Goal: Task Accomplishment & Management: Manage account settings

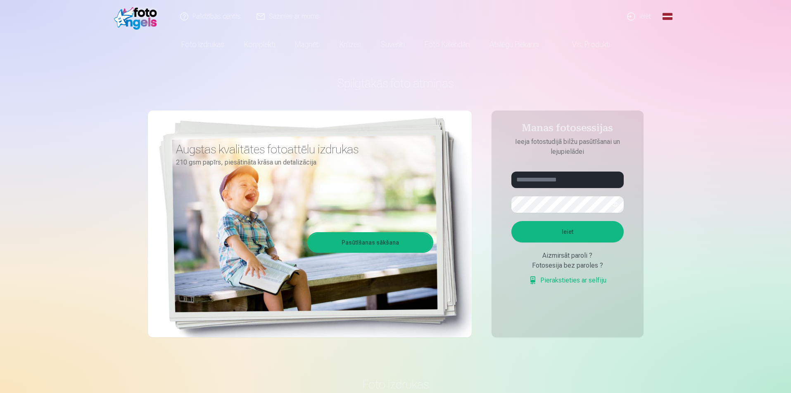
click at [649, 17] on link "Ieiet" at bounding box center [639, 16] width 40 height 33
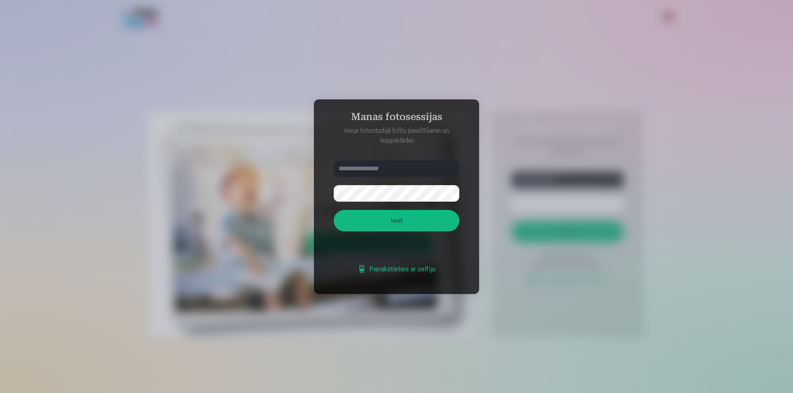
click at [386, 167] on input "text" at bounding box center [397, 169] width 126 height 17
type input "**********"
click at [454, 191] on button "button" at bounding box center [451, 194] width 16 height 16
click at [451, 194] on button "button" at bounding box center [451, 194] width 16 height 16
click at [431, 222] on button "Ieiet" at bounding box center [397, 220] width 126 height 21
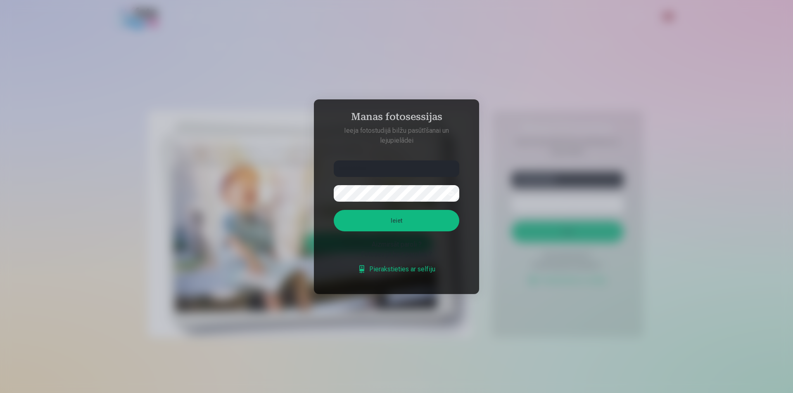
click at [453, 186] on button "button" at bounding box center [451, 194] width 16 height 16
click at [374, 225] on button "Ieiet" at bounding box center [397, 220] width 126 height 21
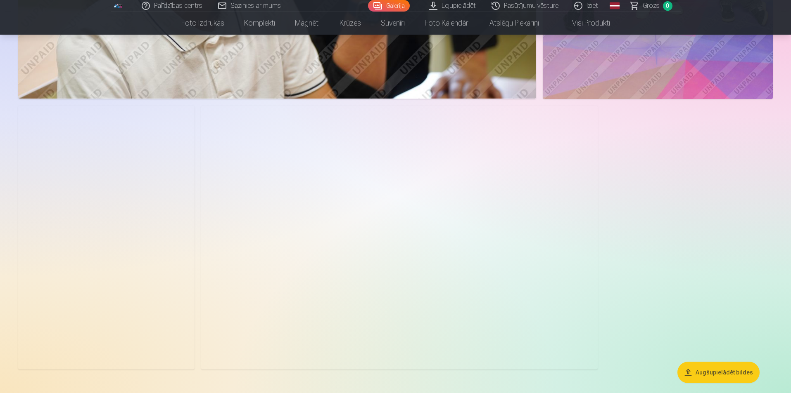
scroll to position [1073, 0]
